Goal: Information Seeking & Learning: Compare options

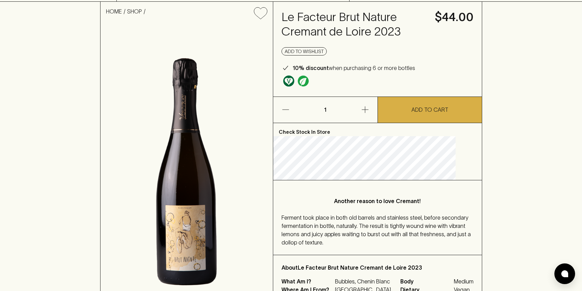
drag, startPoint x: 508, startPoint y: 155, endPoint x: 503, endPoint y: 174, distance: 19.6
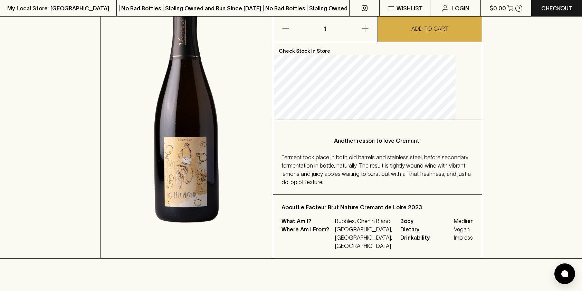
drag, startPoint x: 502, startPoint y: 186, endPoint x: 500, endPoint y: 207, distance: 21.4
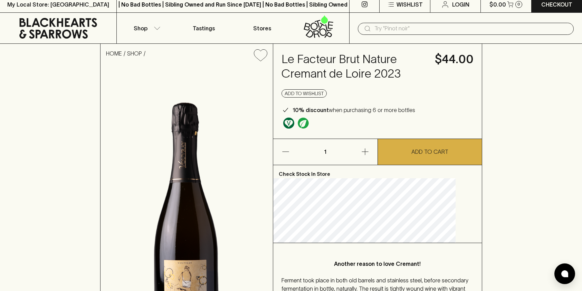
drag, startPoint x: 500, startPoint y: 207, endPoint x: 501, endPoint y: 190, distance: 17.3
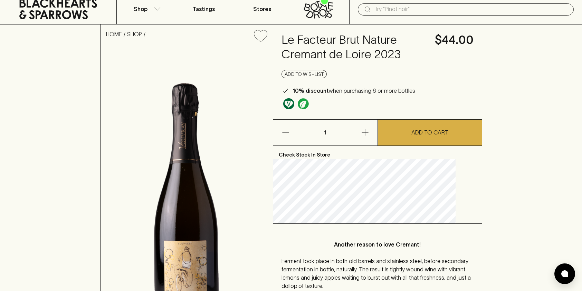
scroll to position [76, 0]
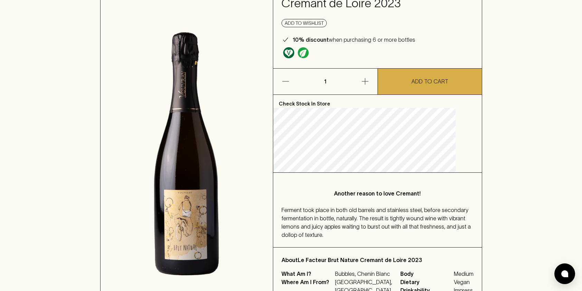
drag, startPoint x: 501, startPoint y: 190, endPoint x: 490, endPoint y: 217, distance: 29.2
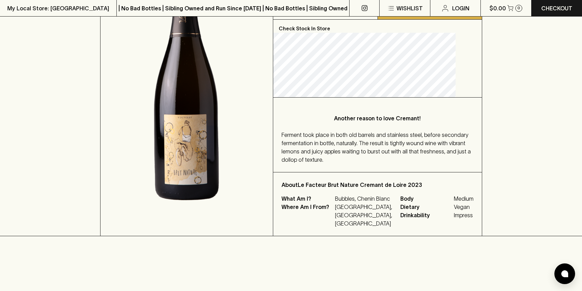
drag, startPoint x: 483, startPoint y: 201, endPoint x: 481, endPoint y: 216, distance: 15.0
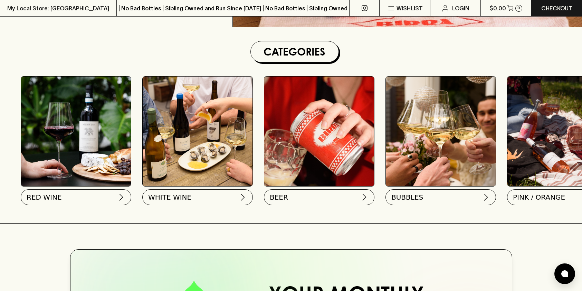
scroll to position [188, 0]
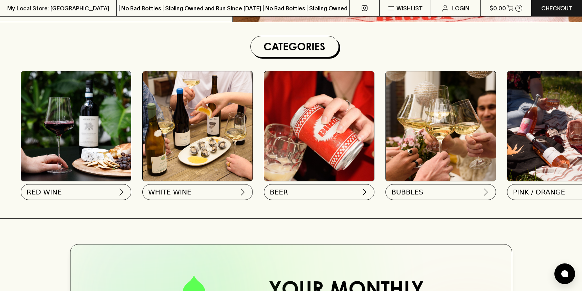
click at [450, 161] on img at bounding box center [441, 126] width 110 height 110
click at [424, 194] on button "BUBBLES" at bounding box center [440, 191] width 110 height 16
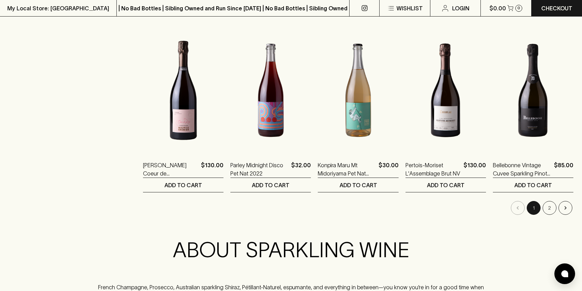
scroll to position [712, 0]
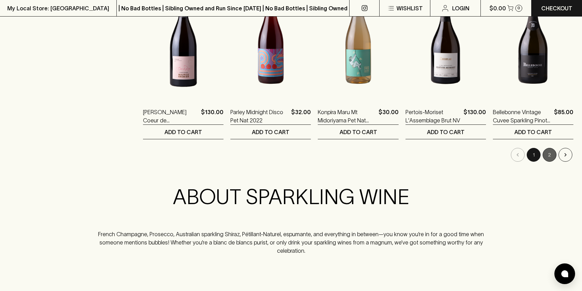
click at [547, 156] on button "2" at bounding box center [549, 155] width 14 height 14
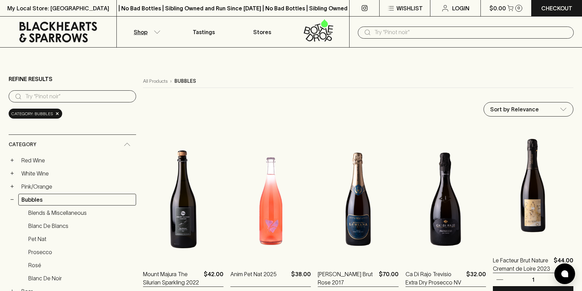
click at [525, 208] on img at bounding box center [533, 185] width 80 height 121
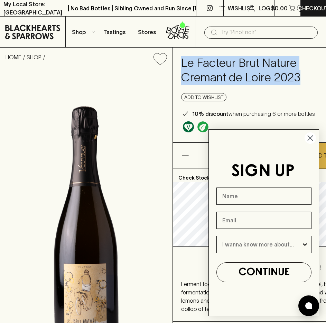
drag, startPoint x: 302, startPoint y: 76, endPoint x: 183, endPoint y: 63, distance: 120.5
click at [183, 63] on div "Le Facteur Brut Nature Cremant de Loire 2023 $44.00 Add to wishlist 10% discoun…" at bounding box center [277, 95] width 208 height 95
copy h4 "Le Facteur Brut Nature Cremant de Loire 2023"
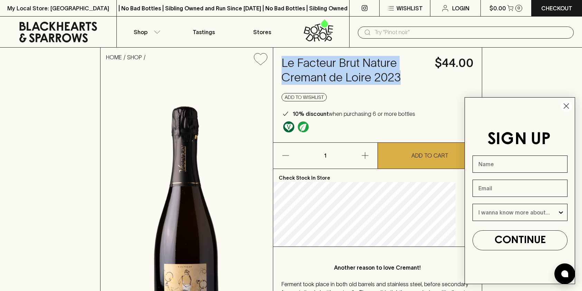
click at [416, 30] on input "text" at bounding box center [471, 32] width 194 height 11
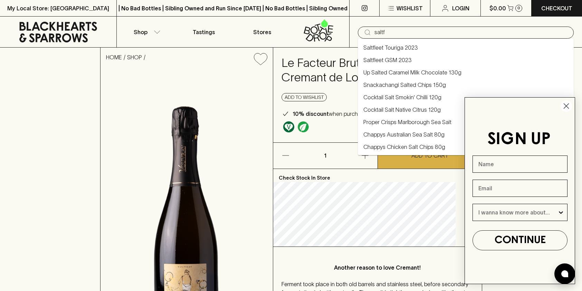
type input "Saltfleet Touriga 2023"
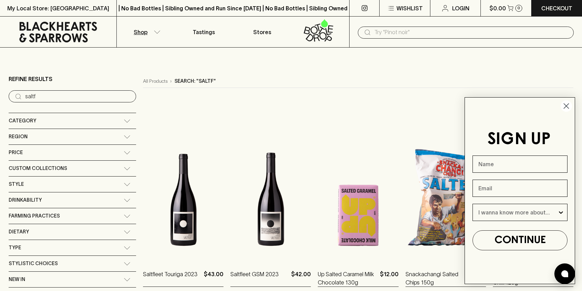
click at [566, 106] on icon "Close dialog" at bounding box center [566, 106] width 5 height 5
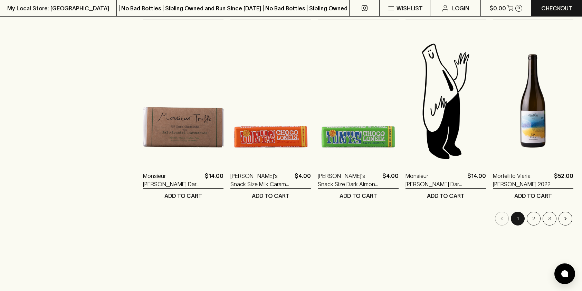
scroll to position [673, 0]
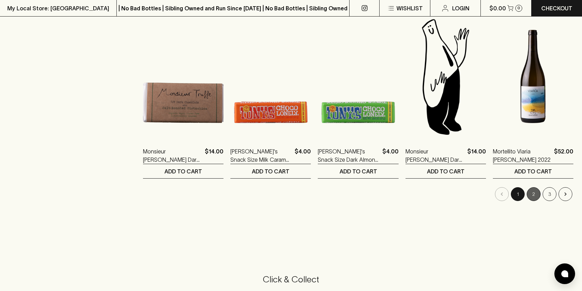
click at [535, 193] on button "2" at bounding box center [533, 194] width 14 height 14
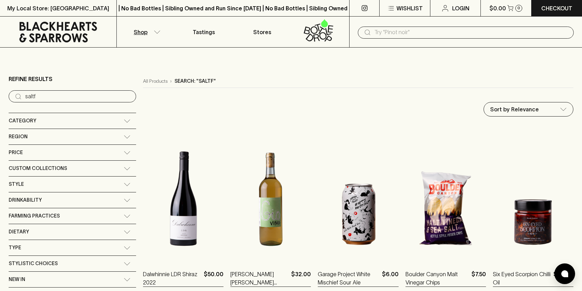
click at [408, 30] on input "text" at bounding box center [471, 32] width 194 height 11
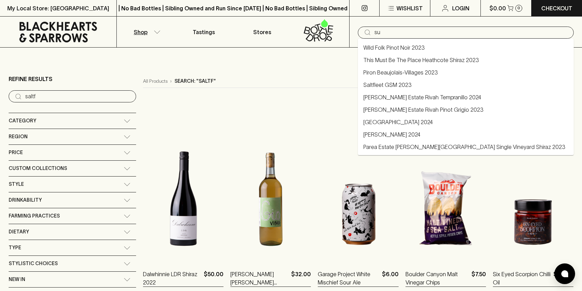
type input "s"
